Goal: Information Seeking & Learning: Learn about a topic

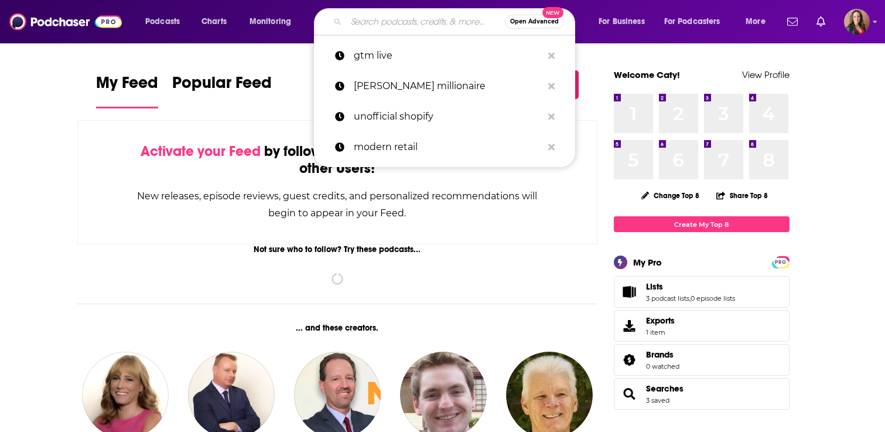
click at [393, 29] on input "Search podcasts, credits, & more..." at bounding box center [425, 21] width 159 height 19
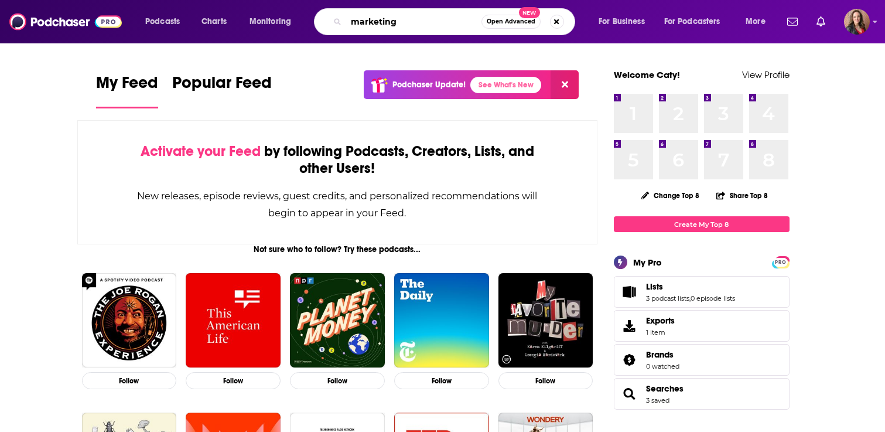
type input "marketing"
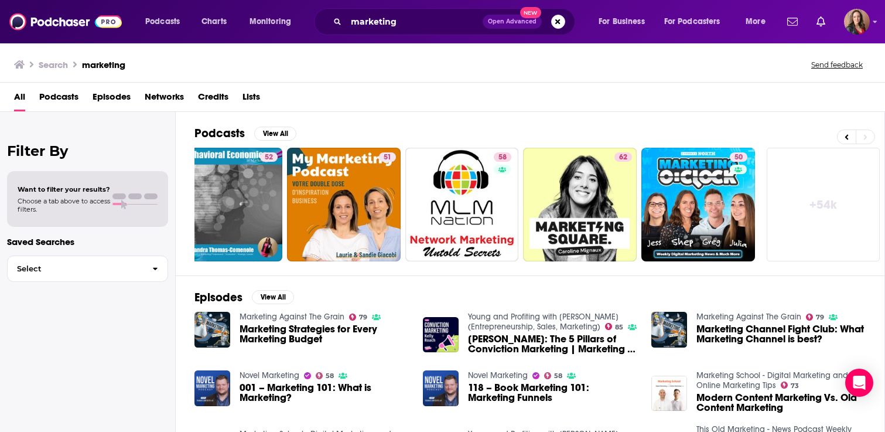
click at [69, 96] on span "Podcasts" at bounding box center [58, 99] width 39 height 24
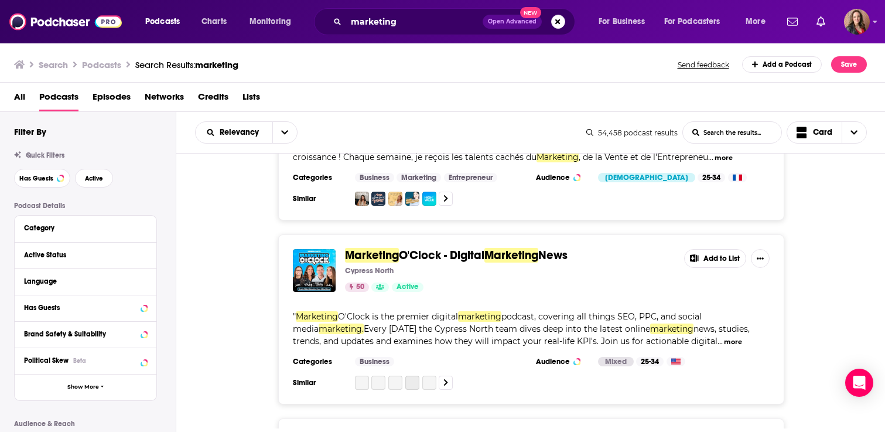
scroll to position [1293, 0]
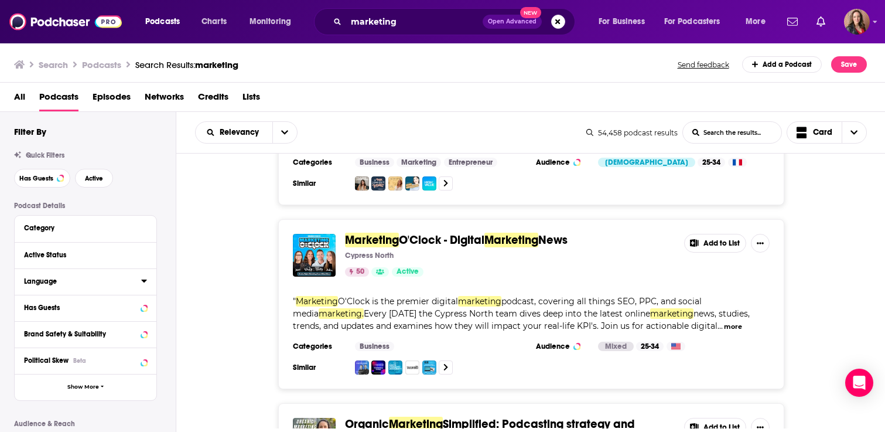
click at [144, 284] on icon at bounding box center [144, 280] width 6 height 9
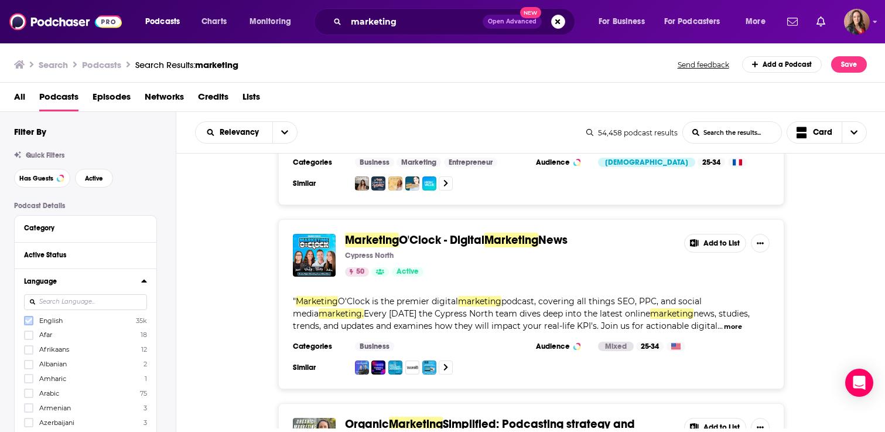
click at [28, 322] on icon at bounding box center [28, 320] width 7 height 5
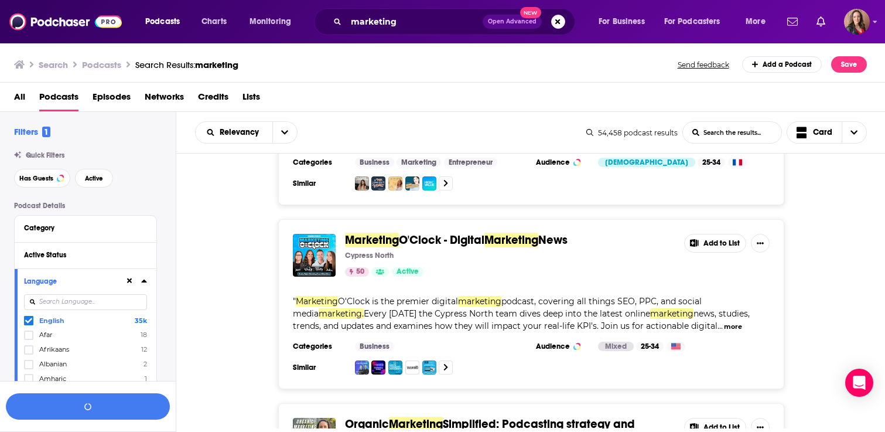
click at [147, 280] on div "Language English 35k Afar 18 Afrikaans 12 Albanian 2 Amharic 1 Arabic 75 Armeni…" at bounding box center [86, 361] width 142 height 186
click at [142, 280] on icon at bounding box center [144, 280] width 6 height 9
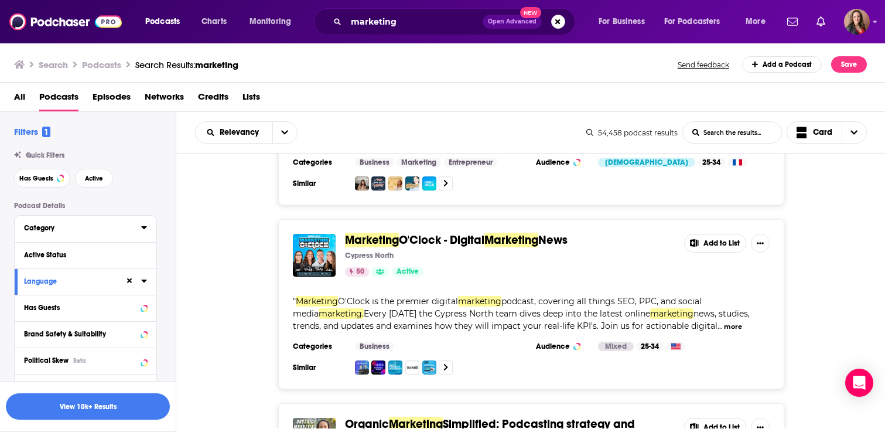
click at [84, 228] on div "Category" at bounding box center [79, 228] width 110 height 8
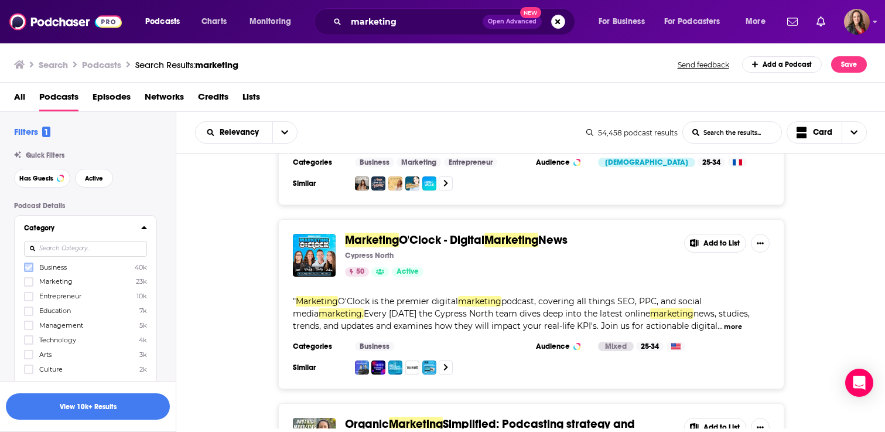
click at [26, 269] on icon at bounding box center [28, 267] width 7 height 7
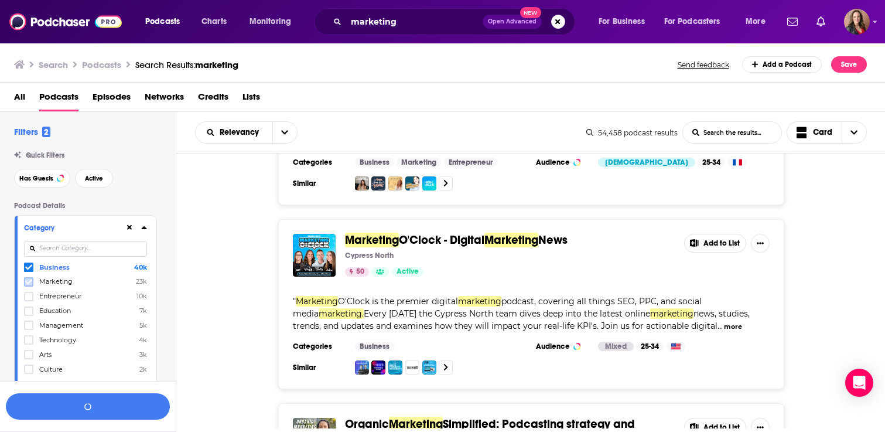
click at [26, 282] on icon at bounding box center [28, 281] width 7 height 5
click at [30, 296] on icon at bounding box center [28, 295] width 7 height 5
click at [142, 227] on icon at bounding box center [144, 227] width 6 height 9
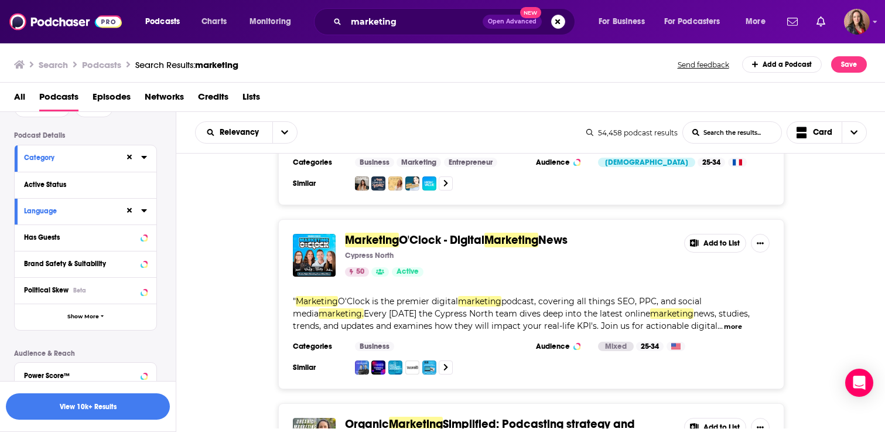
scroll to position [93, 0]
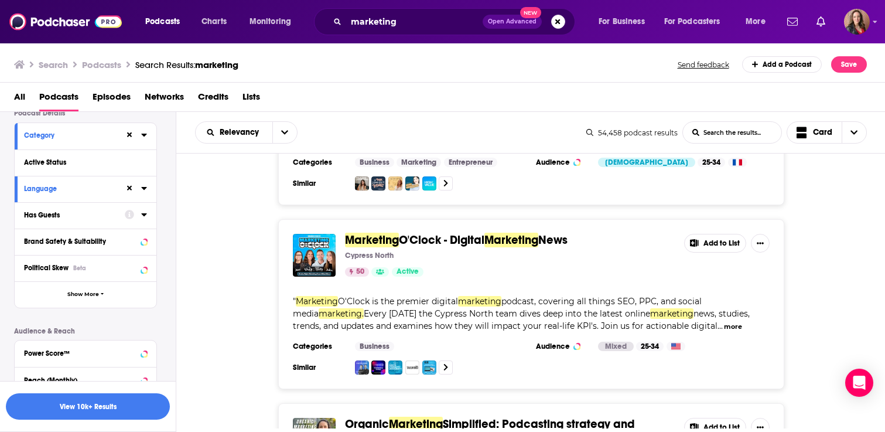
click at [86, 221] on button "Has Guests" at bounding box center [74, 214] width 101 height 15
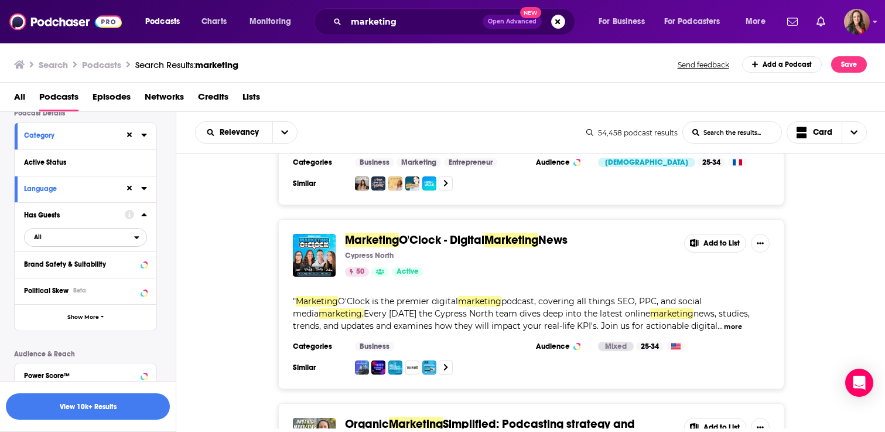
click at [83, 237] on span "All" at bounding box center [80, 236] width 110 height 15
click at [80, 276] on span "Has guests" at bounding box center [64, 275] width 69 height 6
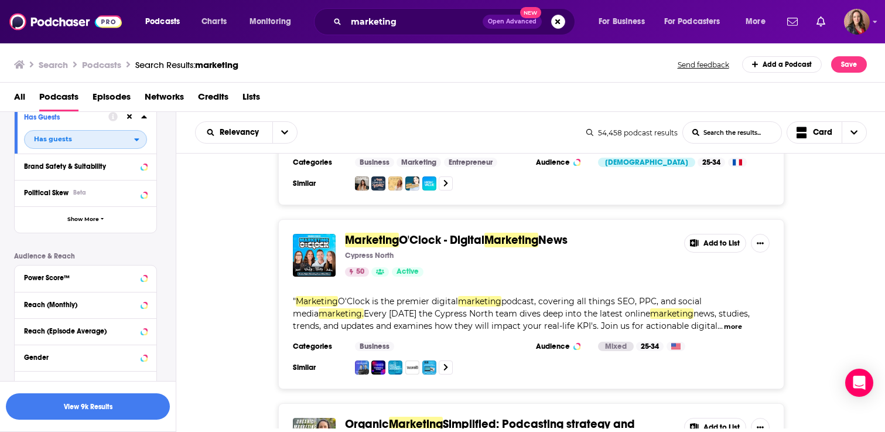
scroll to position [218, 0]
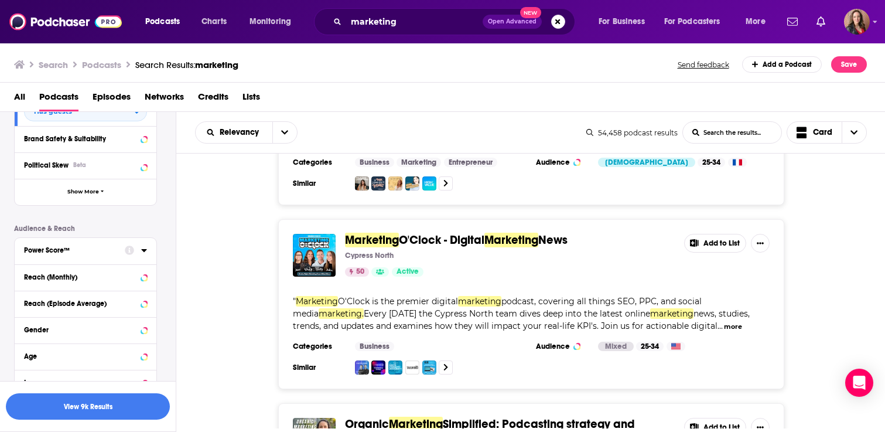
click at [104, 250] on div "Power Score™" at bounding box center [70, 250] width 93 height 8
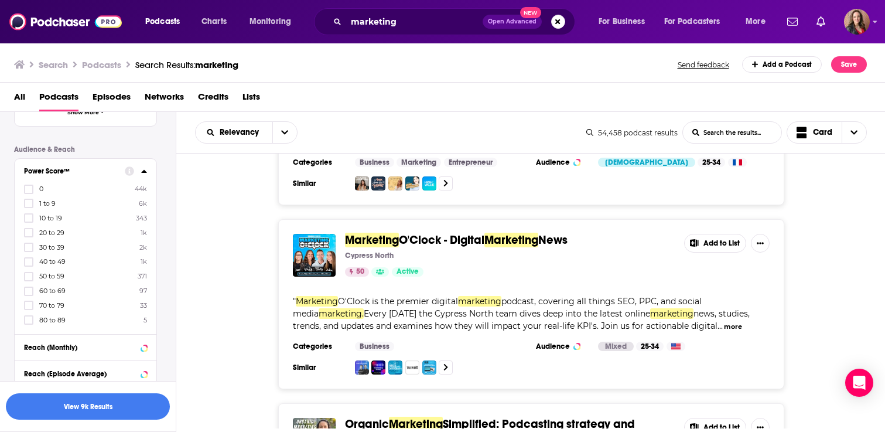
scroll to position [298, 0]
click at [26, 319] on icon at bounding box center [28, 318] width 7 height 5
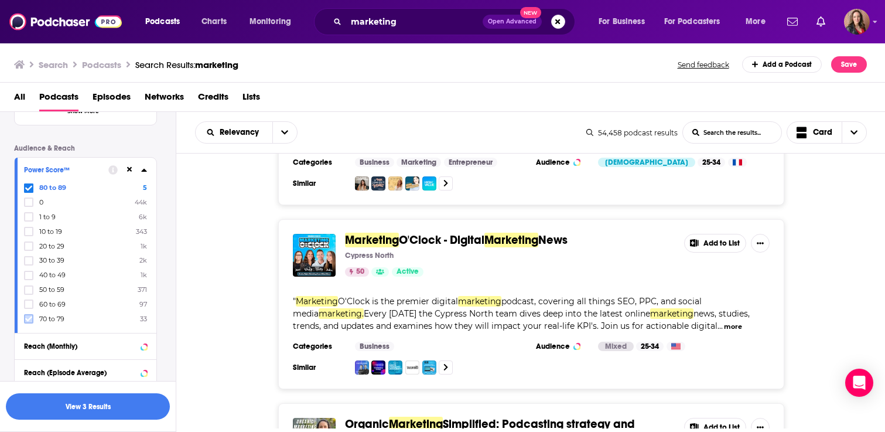
click at [30, 317] on icon at bounding box center [28, 318] width 7 height 5
click at [30, 316] on icon at bounding box center [28, 318] width 7 height 5
click at [121, 409] on button "View 80 Results" at bounding box center [88, 406] width 164 height 26
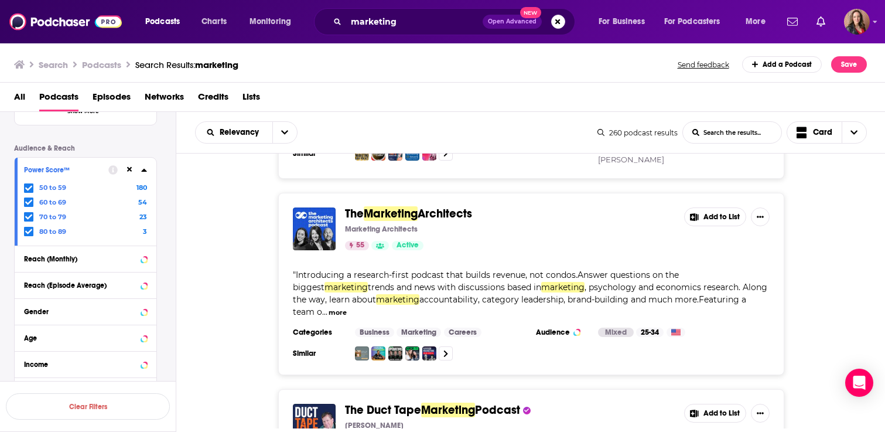
scroll to position [1546, 0]
